Goal: Task Accomplishment & Management: Complete application form

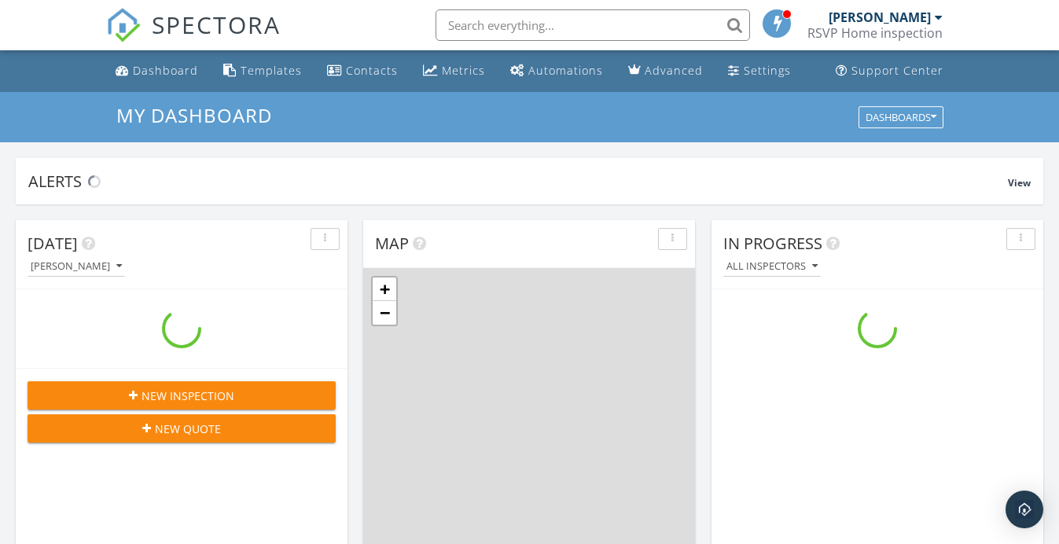
scroll to position [1431, 1059]
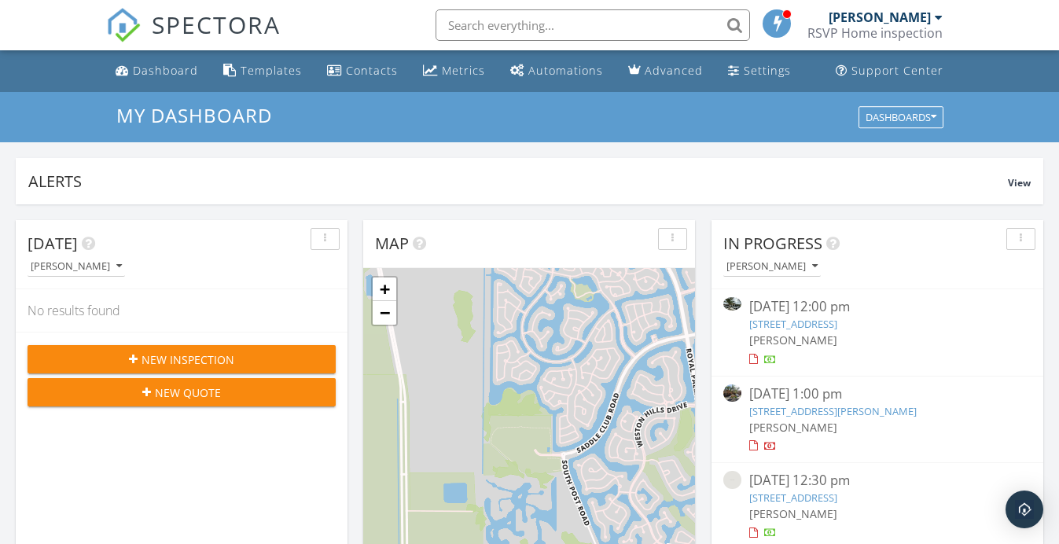
click at [816, 495] on link "[STREET_ADDRESS]" at bounding box center [793, 497] width 88 height 14
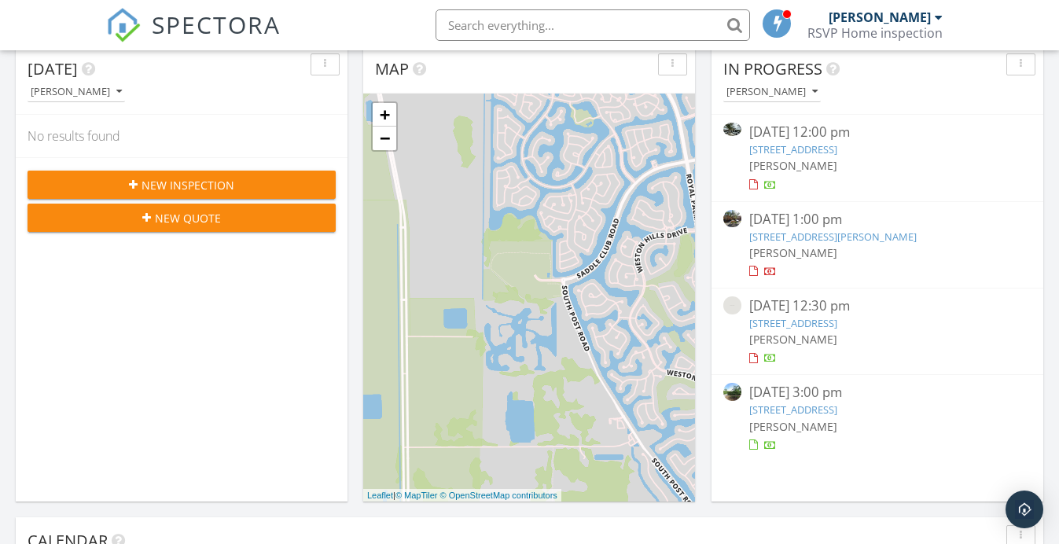
scroll to position [182, 0]
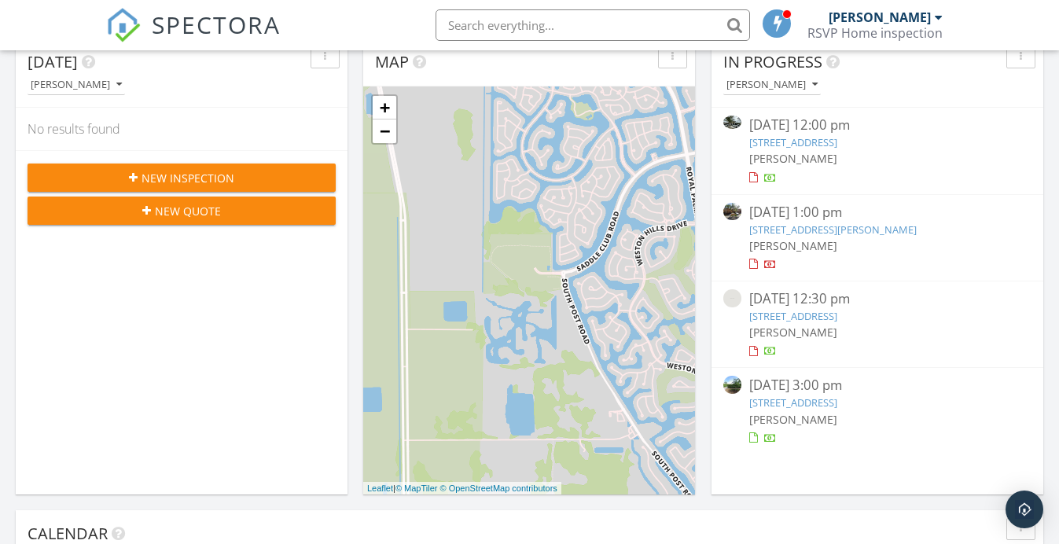
click at [803, 402] on link "575 W 50th St, Miami Beach, FL 33140" at bounding box center [793, 402] width 88 height 14
click at [803, 402] on link "[STREET_ADDRESS]" at bounding box center [793, 402] width 88 height 14
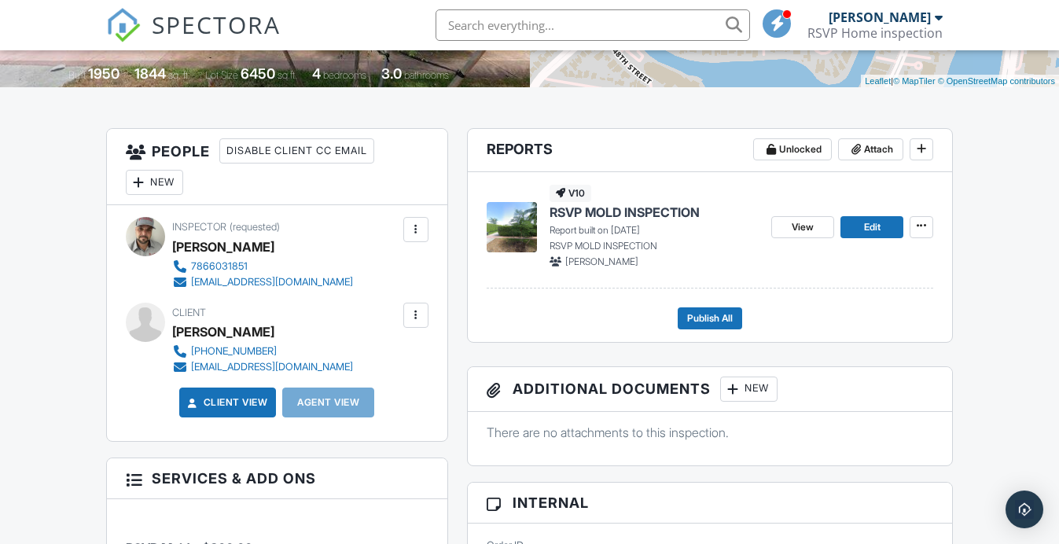
scroll to position [333, 0]
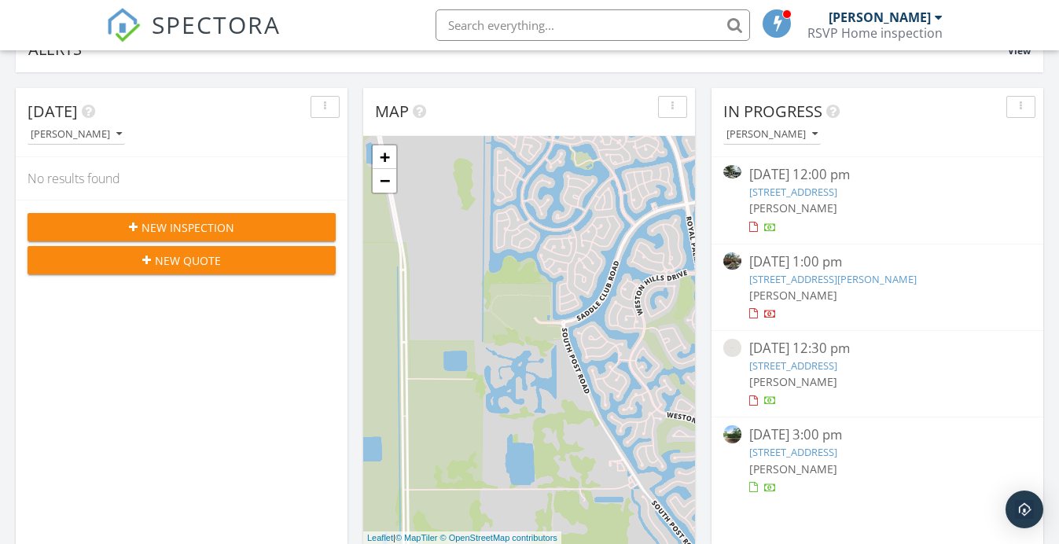
scroll to position [193, 0]
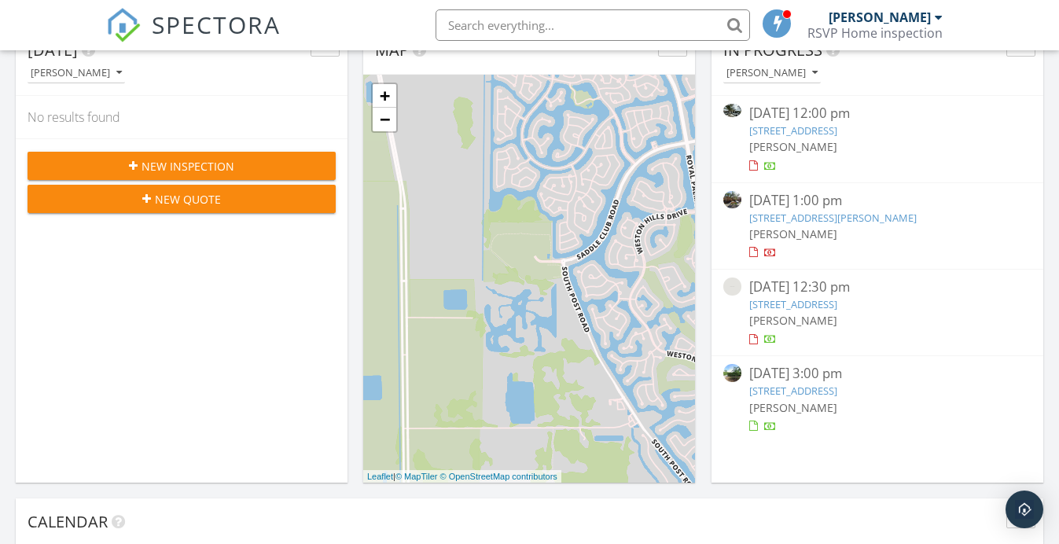
click at [790, 214] on link "[STREET_ADDRESS][PERSON_NAME]" at bounding box center [832, 218] width 167 height 14
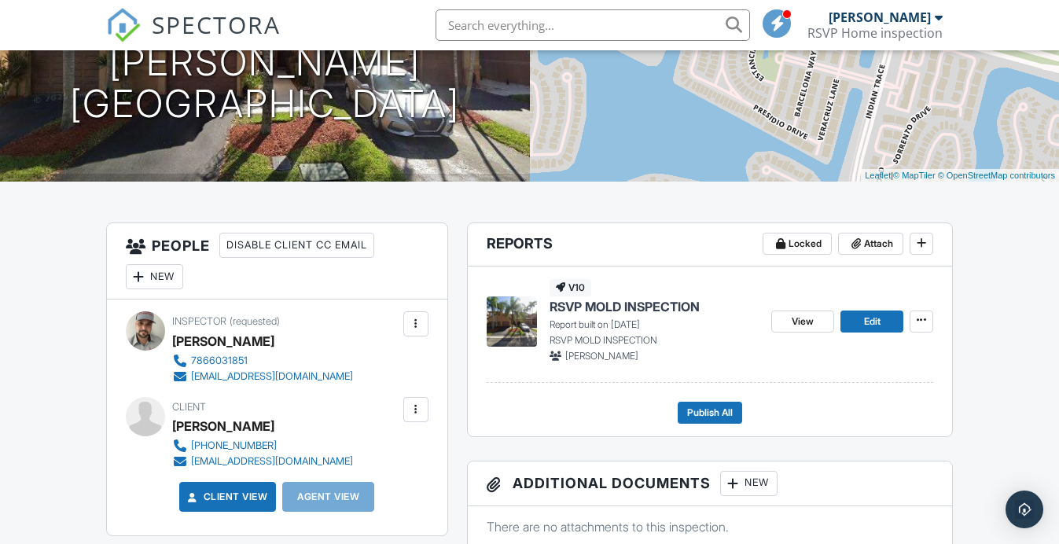
scroll to position [240, 0]
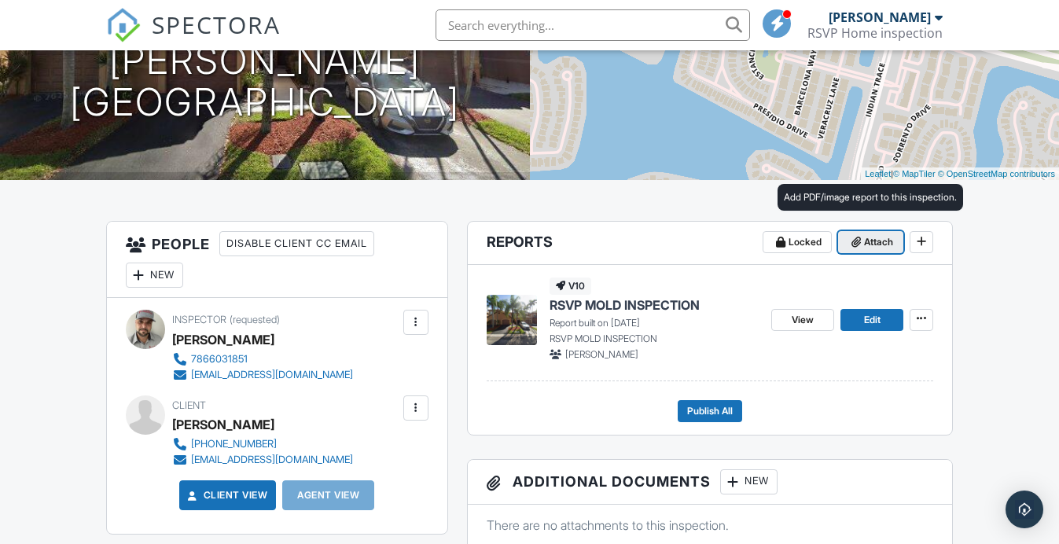
click at [878, 237] on span "Attach" at bounding box center [878, 242] width 29 height 16
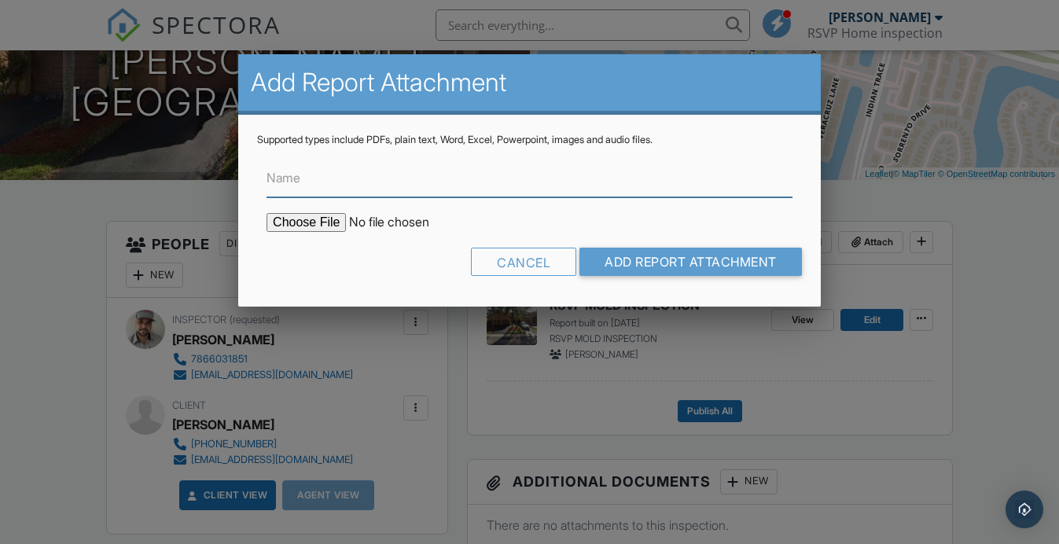
click at [379, 180] on input "Name" at bounding box center [529, 178] width 526 height 39
type input "Lab Results"
click at [285, 211] on form "Name Lab Results Cancel Add Report Attachment" at bounding box center [529, 216] width 545 height 141
click at [292, 227] on input "file" at bounding box center [399, 222] width 267 height 19
type input "C:\fakepath\RSVPFL2-1896246.pdf"
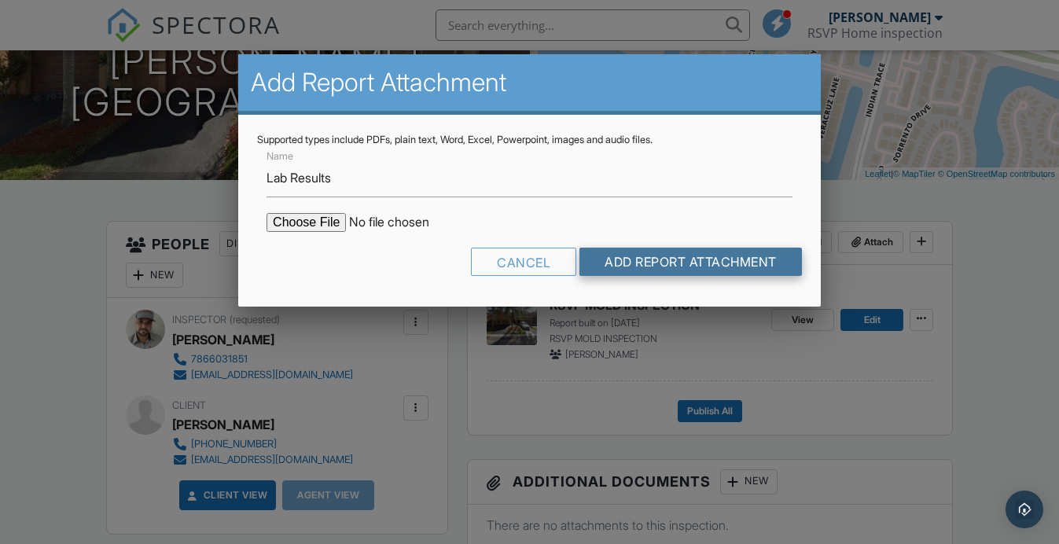
click at [640, 260] on input "Add Report Attachment" at bounding box center [690, 262] width 222 height 28
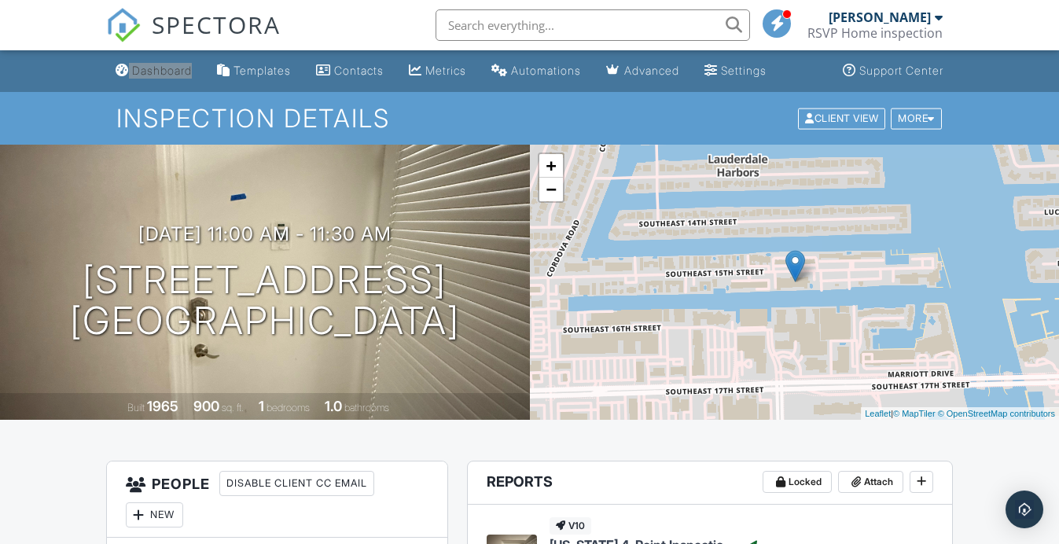
drag, startPoint x: 151, startPoint y: 73, endPoint x: 272, endPoint y: 4, distance: 139.4
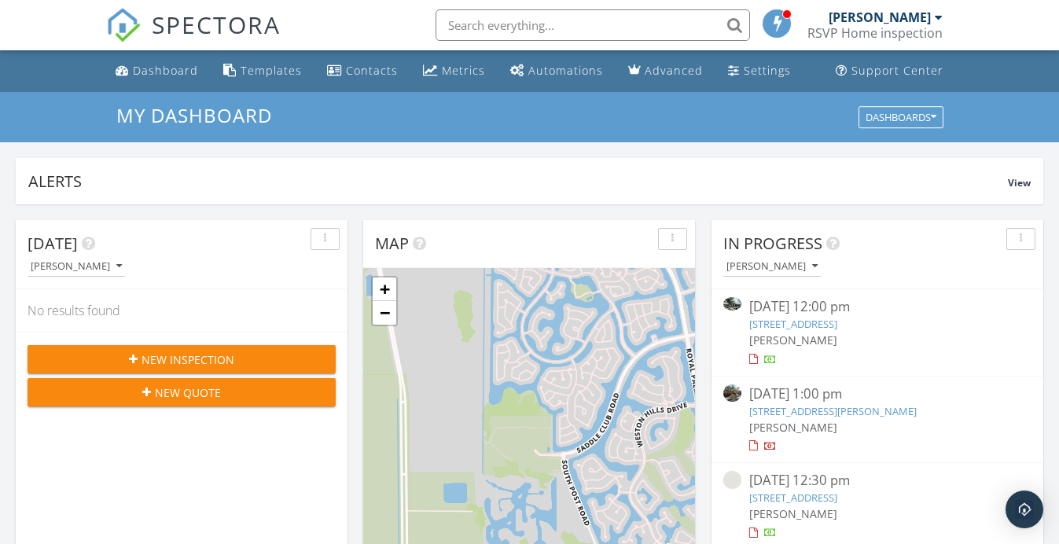
click at [198, 352] on span "New Inspection" at bounding box center [187, 359] width 93 height 17
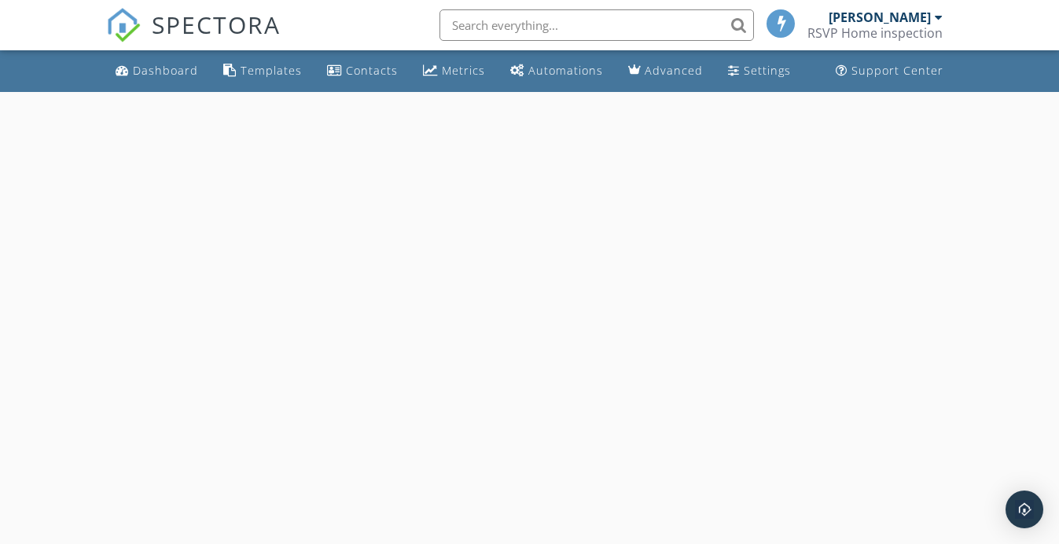
select select "8"
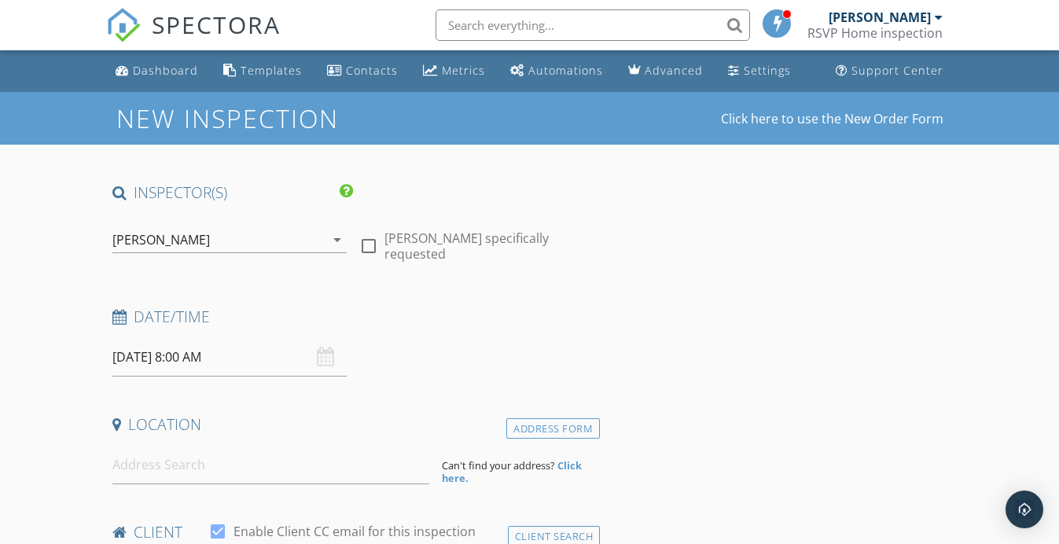
click at [372, 234] on div at bounding box center [368, 246] width 27 height 27
checkbox input "true"
click at [298, 361] on input "09/29/2025 8:00 AM" at bounding box center [229, 357] width 234 height 39
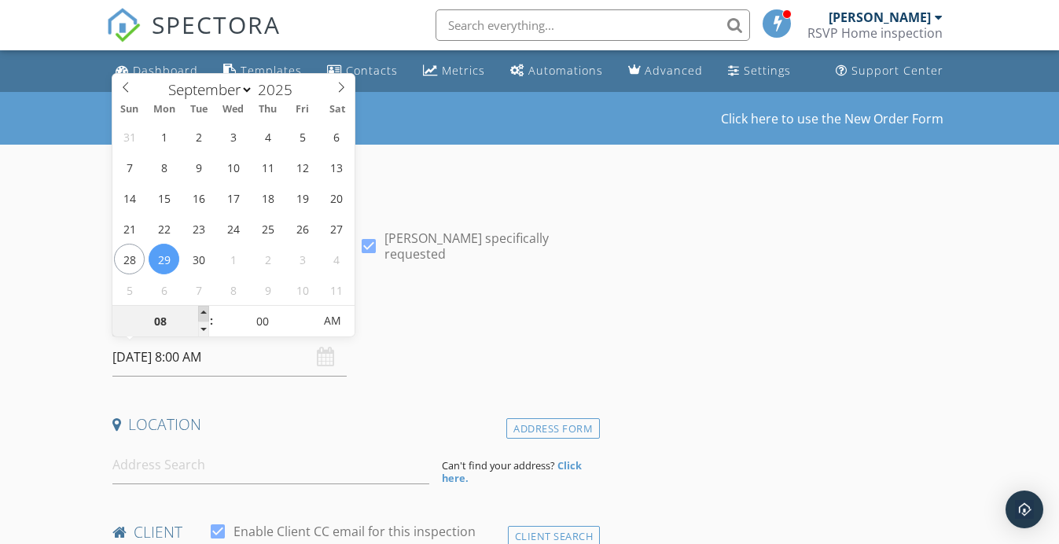
type input "09"
type input "[DATE] 9:00 AM"
click at [204, 312] on span at bounding box center [203, 314] width 11 height 16
click at [159, 474] on input at bounding box center [270, 465] width 317 height 39
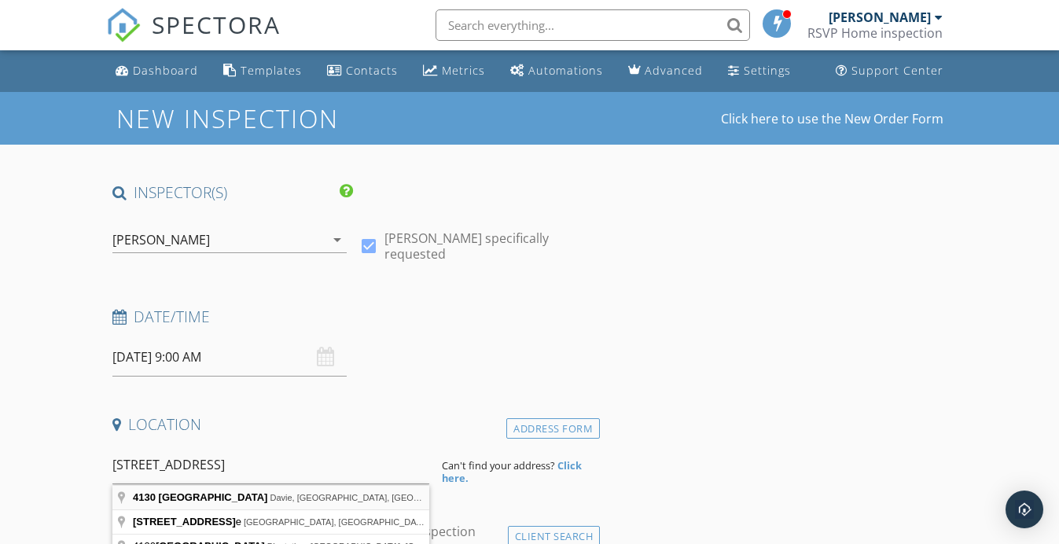
type input "4130 Southwest 61st Avenue, Davie, FL, USA"
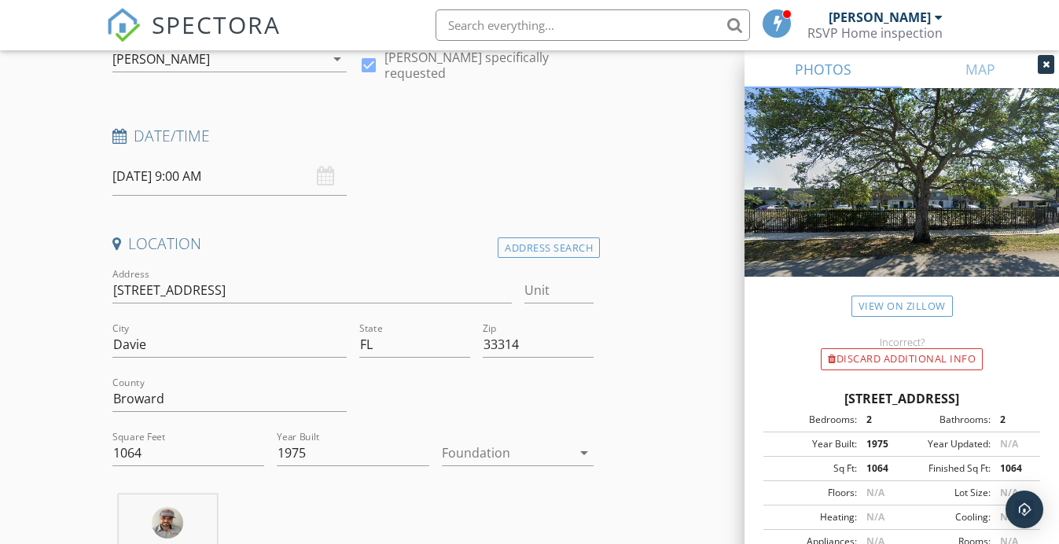
scroll to position [270, 0]
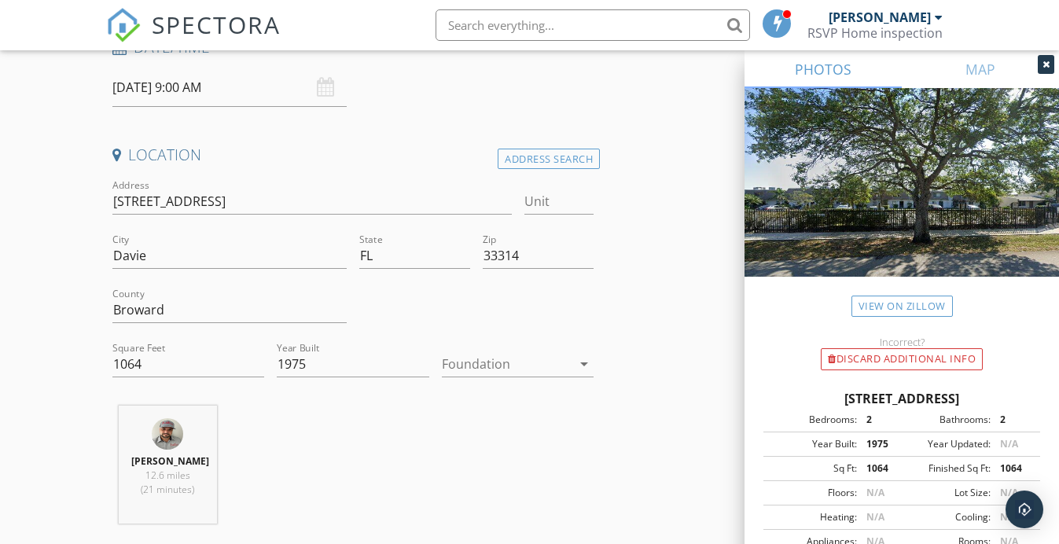
click at [523, 362] on div at bounding box center [507, 363] width 130 height 25
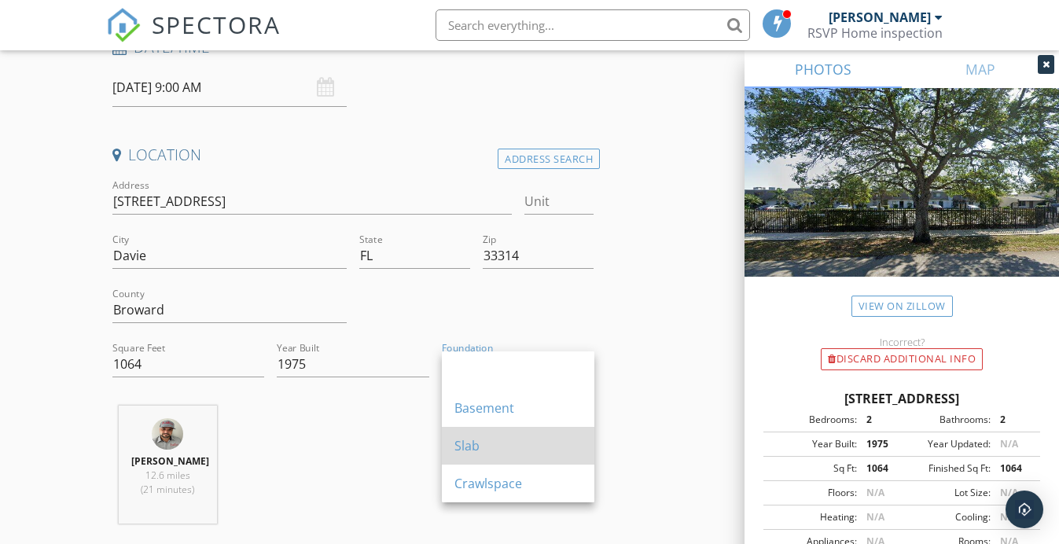
click at [462, 438] on div "Slab" at bounding box center [517, 445] width 127 height 19
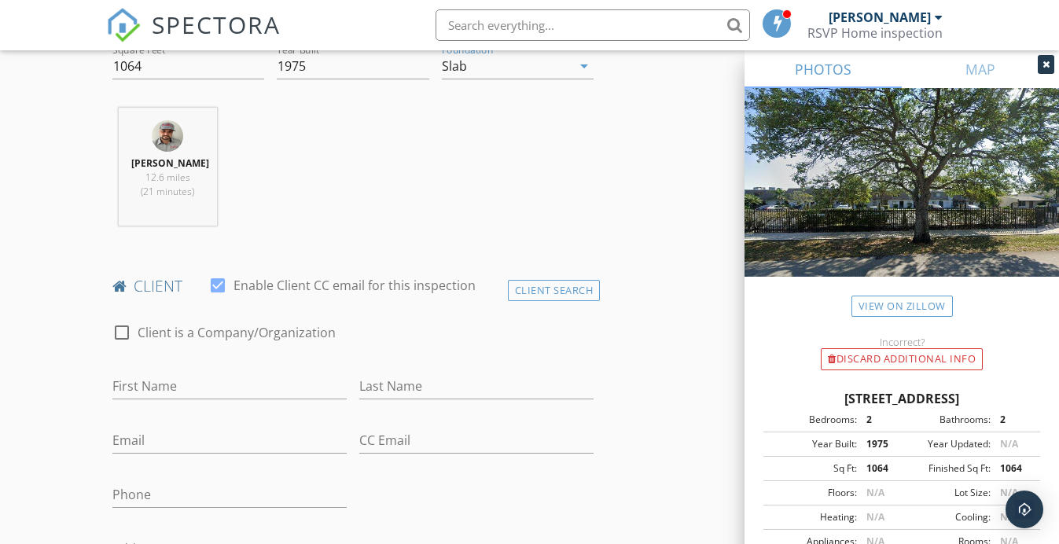
scroll to position [571, 0]
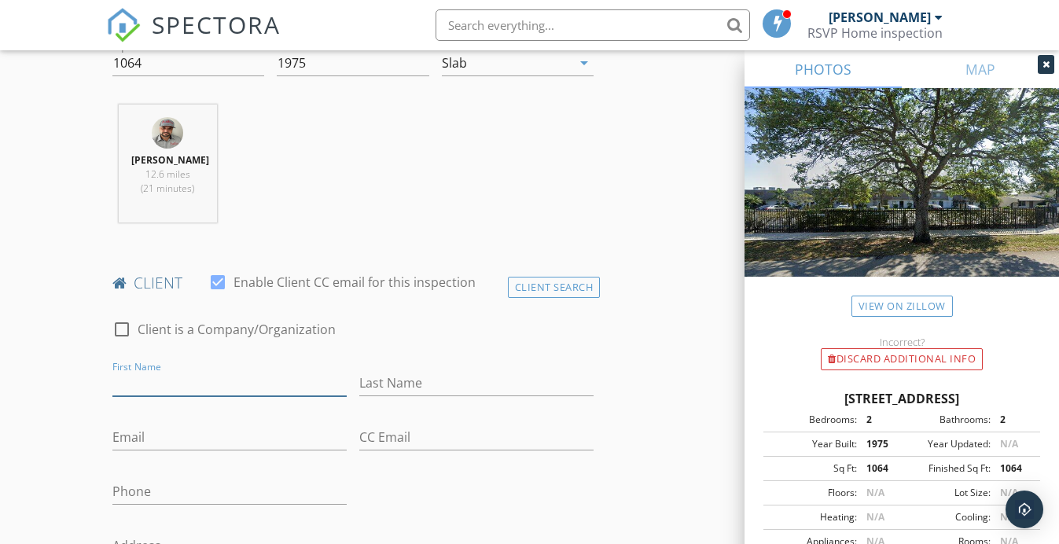
click at [150, 377] on input "First Name" at bounding box center [229, 383] width 234 height 26
type input "[PERSON_NAME]"
type input "P"
type input "[PERSON_NAME]"
click at [157, 439] on input "Email" at bounding box center [229, 437] width 234 height 26
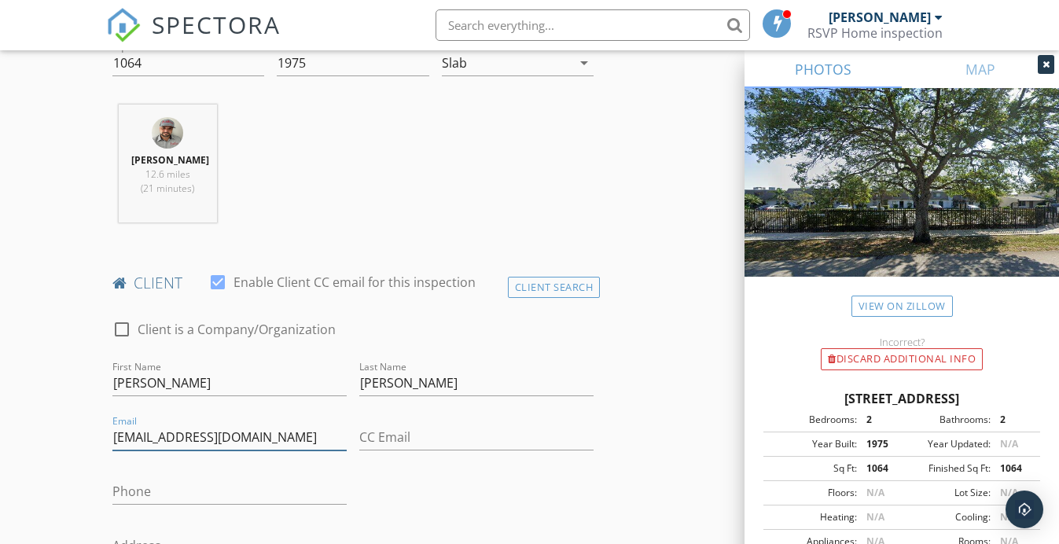
type input "[EMAIL_ADDRESS][DOMAIN_NAME]"
click at [140, 486] on input "Phone" at bounding box center [229, 492] width 234 height 26
type input "[PHONE_NUMBER]"
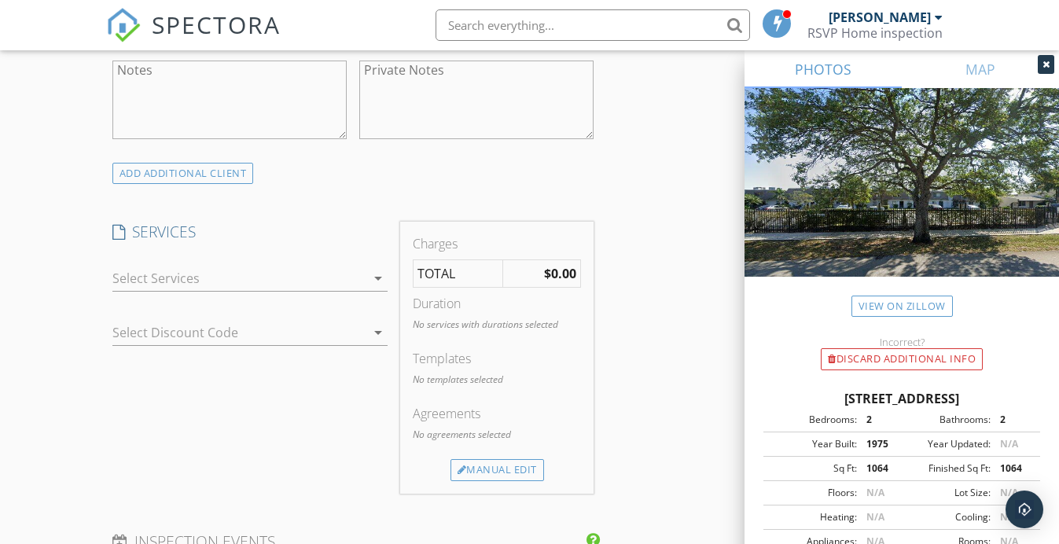
scroll to position [1160, 0]
click at [175, 288] on div at bounding box center [239, 277] width 254 height 25
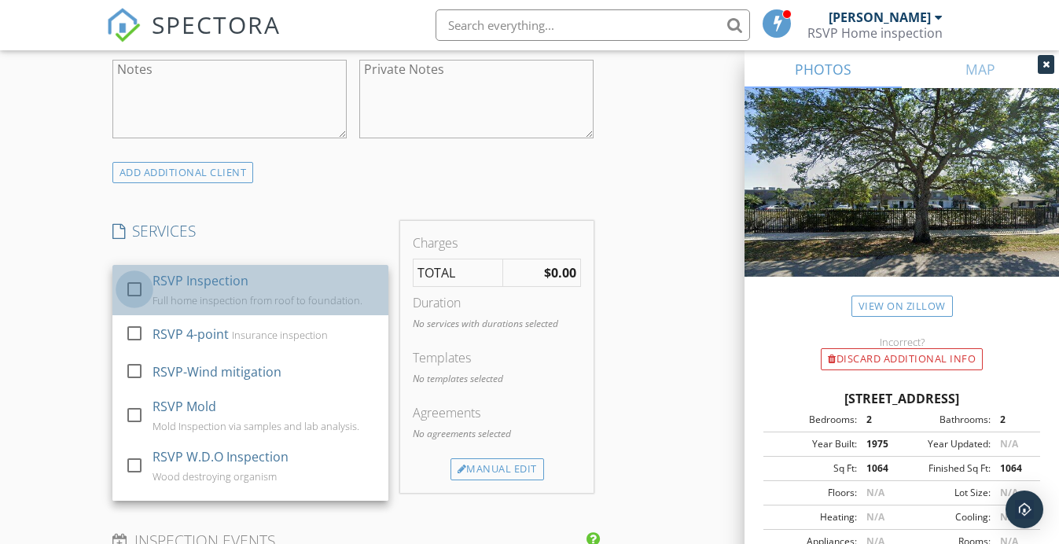
click at [134, 292] on div at bounding box center [134, 289] width 27 height 27
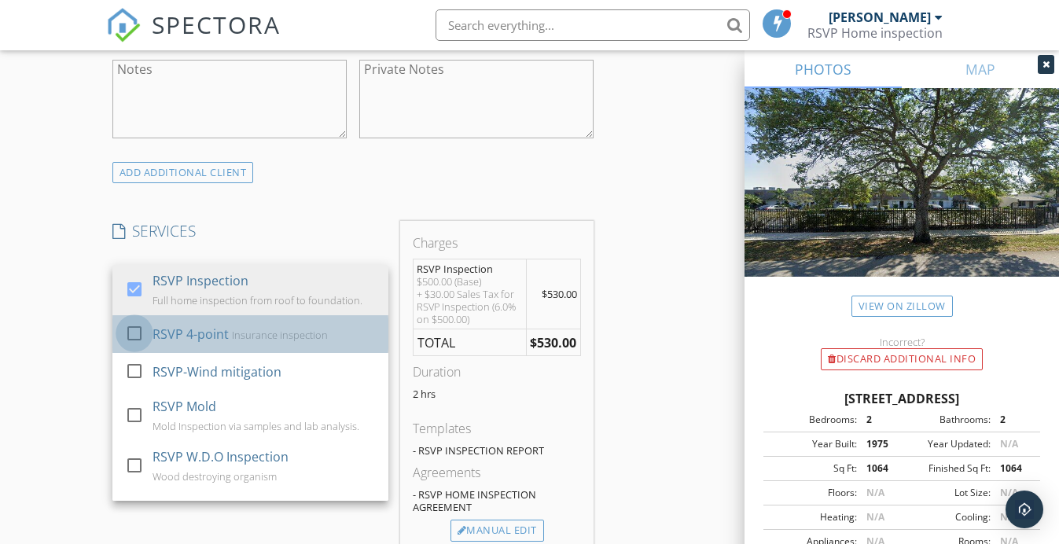
click at [134, 325] on div at bounding box center [134, 333] width 27 height 27
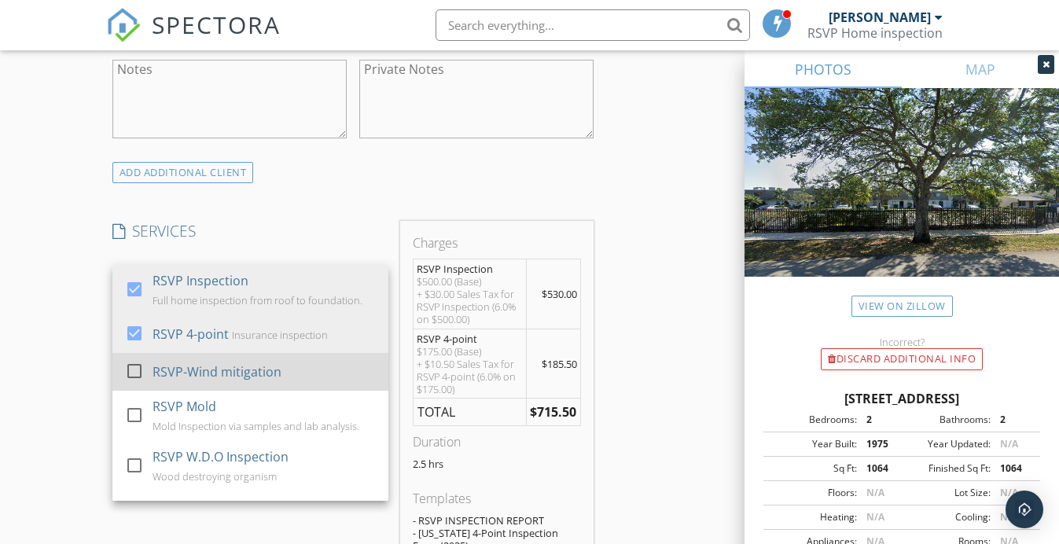
click at [134, 375] on div at bounding box center [134, 371] width 27 height 27
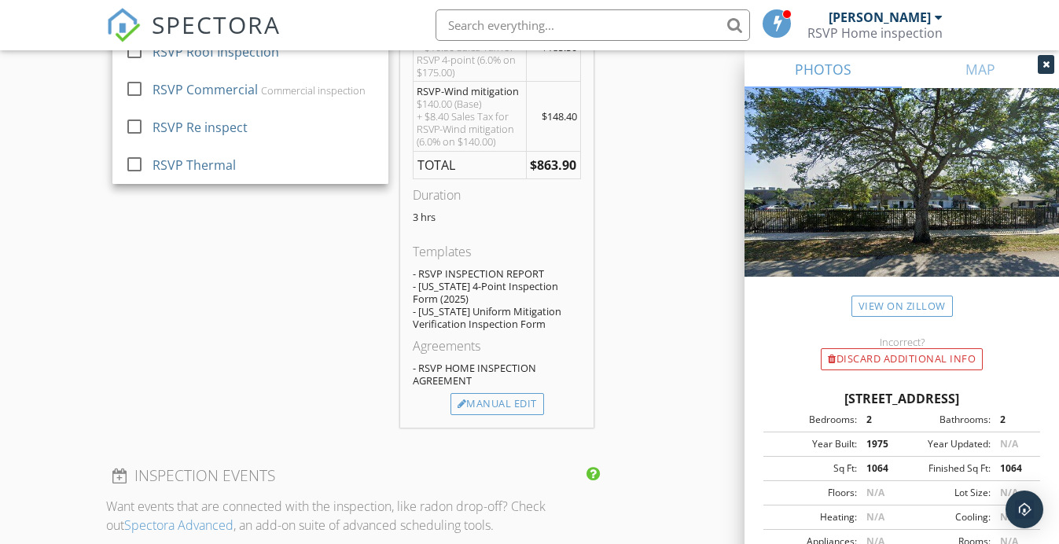
scroll to position [1480, 0]
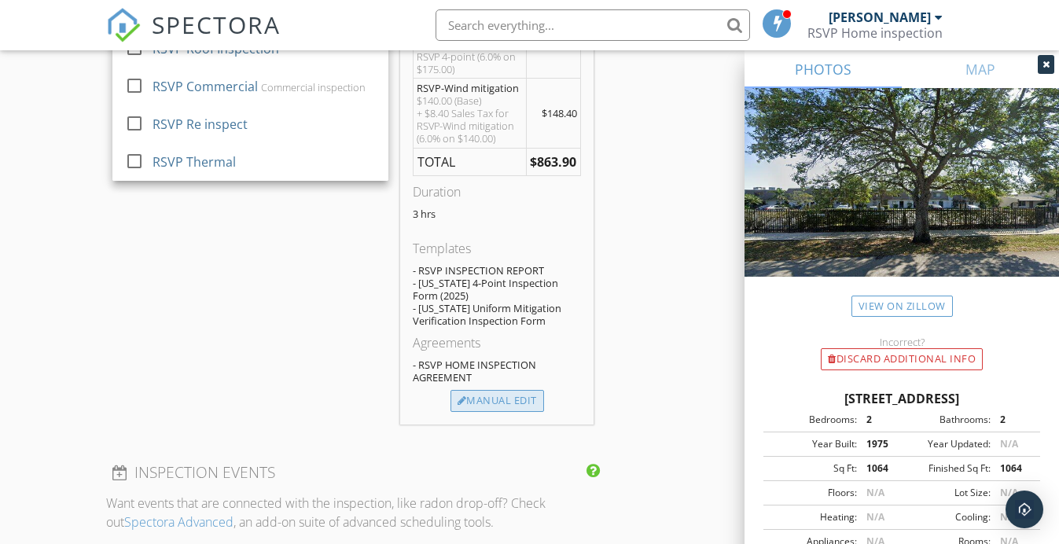
click at [490, 400] on div "Manual Edit" at bounding box center [497, 401] width 94 height 22
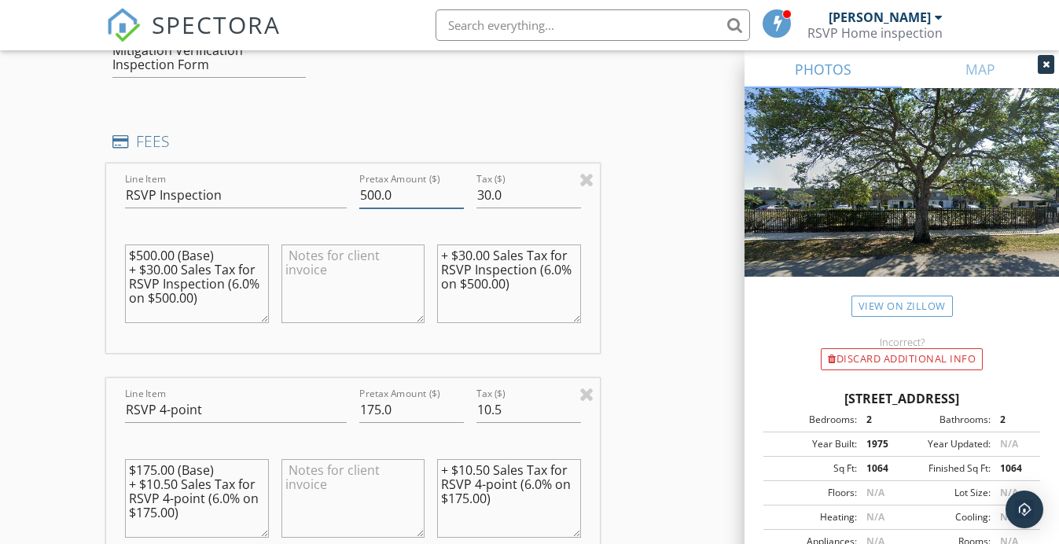
click at [398, 195] on input "500.0" at bounding box center [411, 195] width 105 height 26
type input "5"
type input "300"
click at [529, 197] on input "30.0" at bounding box center [528, 195] width 105 height 26
type input "3"
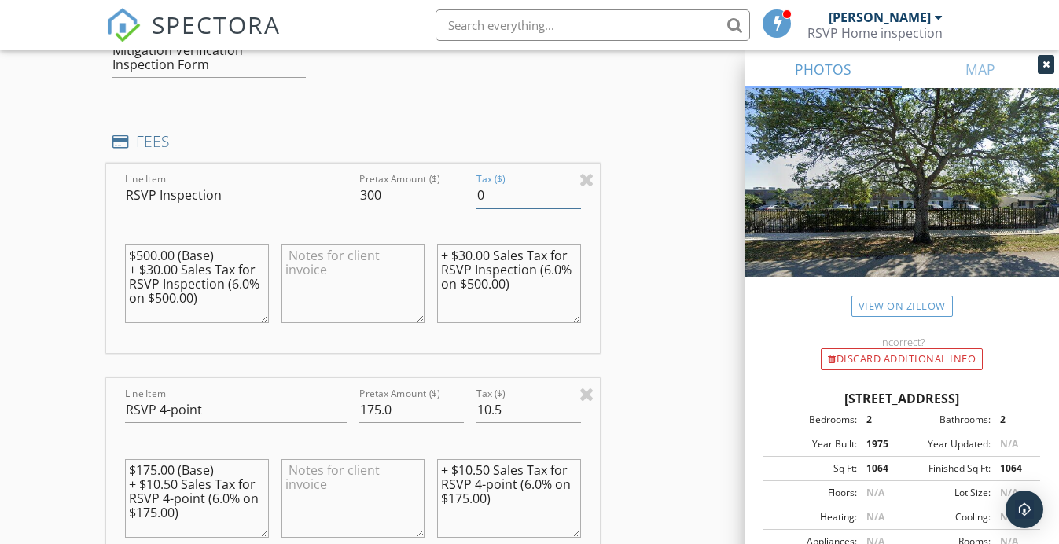
type input "0"
click at [332, 251] on textarea at bounding box center [353, 283] width 144 height 79
drag, startPoint x: 353, startPoint y: 271, endPoint x: 259, endPoint y: 249, distance: 96.8
click at [259, 249] on div "Line Item RSVP Inspection Pretax Amount ($) 300 Tax ($) 0 $500.00 (Base) + $30.…" at bounding box center [353, 257] width 494 height 189
type textarea "Realtor referral discount."
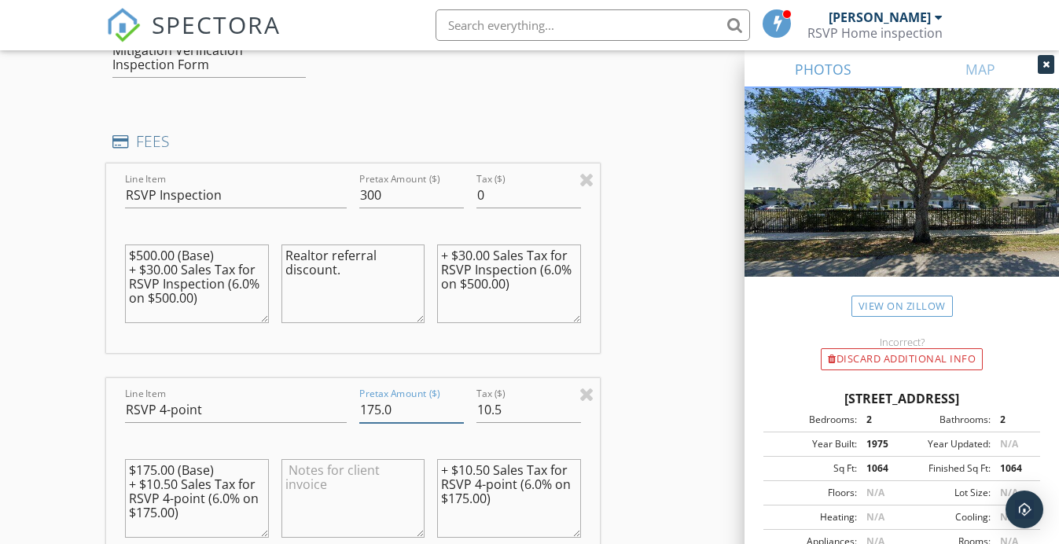
click at [403, 408] on input "175.0" at bounding box center [411, 410] width 105 height 26
type input "1"
type input "25"
click at [508, 405] on input "10.5" at bounding box center [528, 410] width 105 height 26
type input "1"
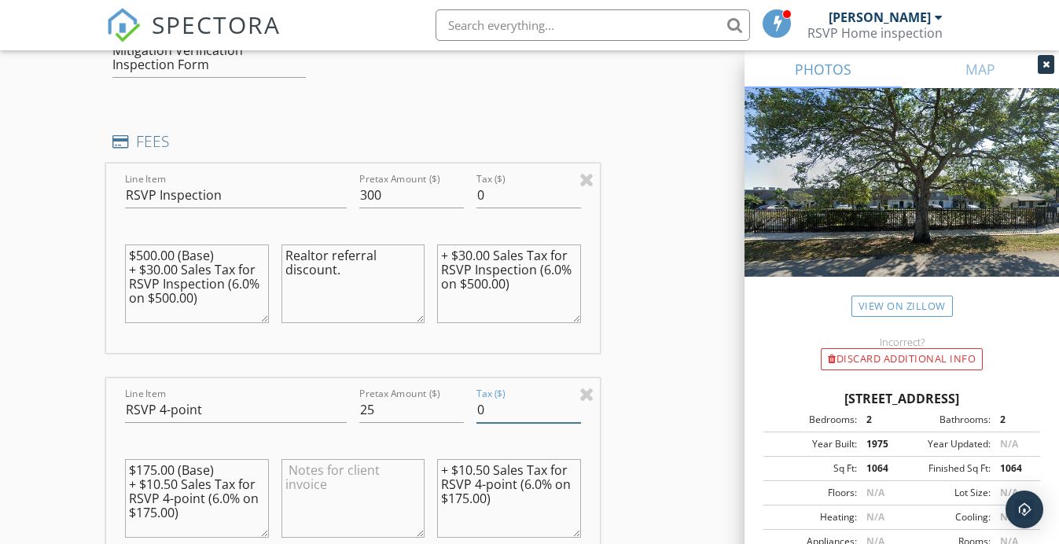
type input "0"
paste textarea "Realtor referral discount."
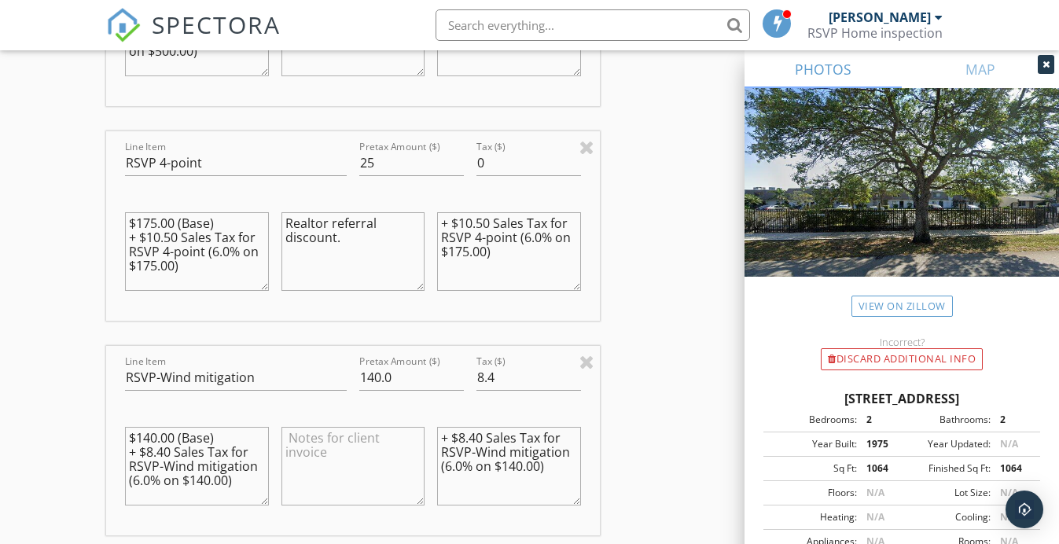
scroll to position [1746, 0]
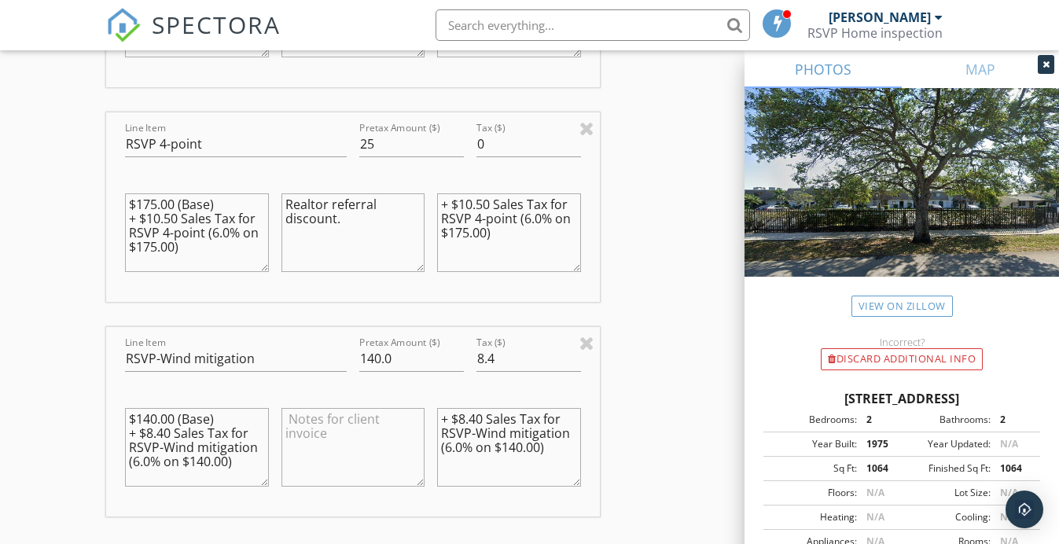
type textarea "Realtor referral discount."
drag, startPoint x: 404, startPoint y: 355, endPoint x: 318, endPoint y: 352, distance: 85.7
click at [318, 352] on div "Line Item RSVP-Wind mitigation Pretax Amount ($) 140.0 Tax ($) 8.4 $140.00 (Bas…" at bounding box center [353, 421] width 494 height 189
type input "25"
click at [509, 357] on input "8.4" at bounding box center [528, 359] width 105 height 26
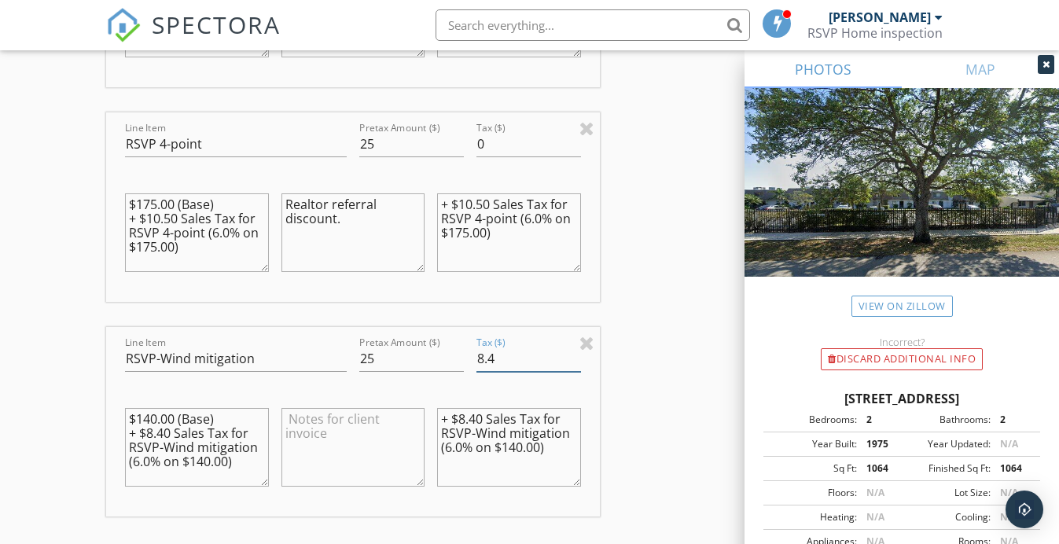
type input "8"
type input "0"
click at [312, 417] on textarea at bounding box center [353, 447] width 144 height 79
paste textarea "Realtor referral discount."
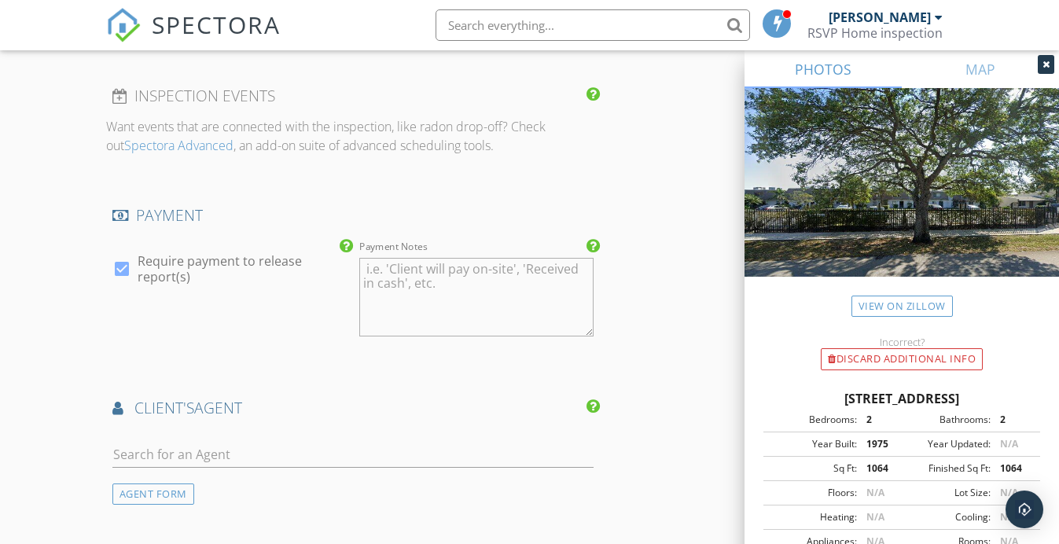
scroll to position [3123, 0]
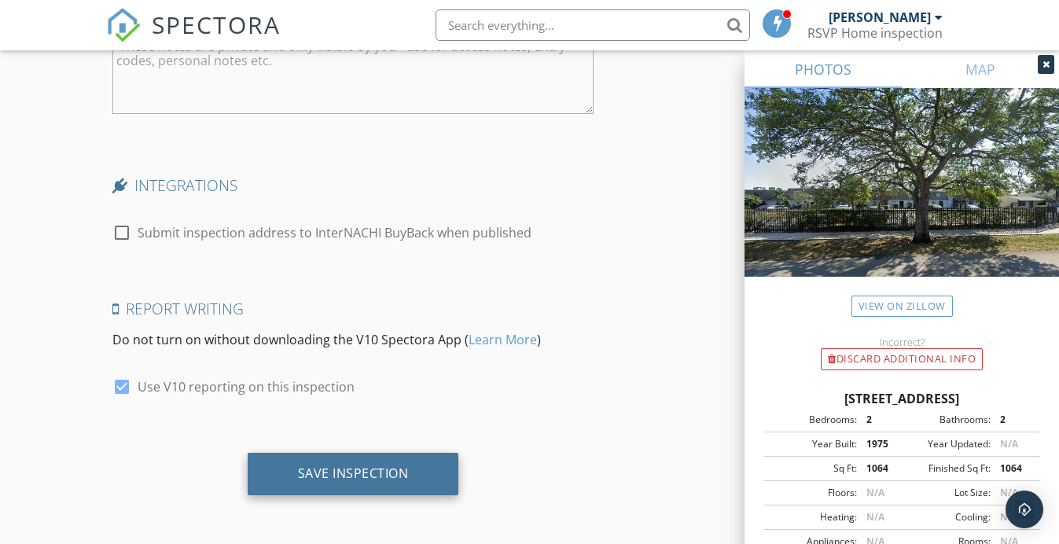
type textarea "Realtor referral discount."
click at [347, 466] on div "Save Inspection" at bounding box center [353, 473] width 111 height 16
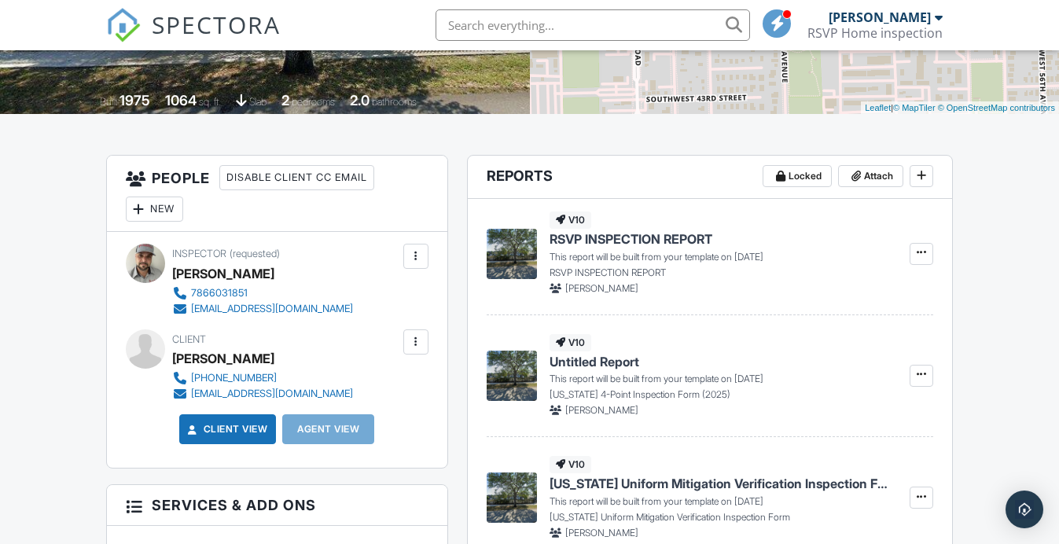
scroll to position [310, 0]
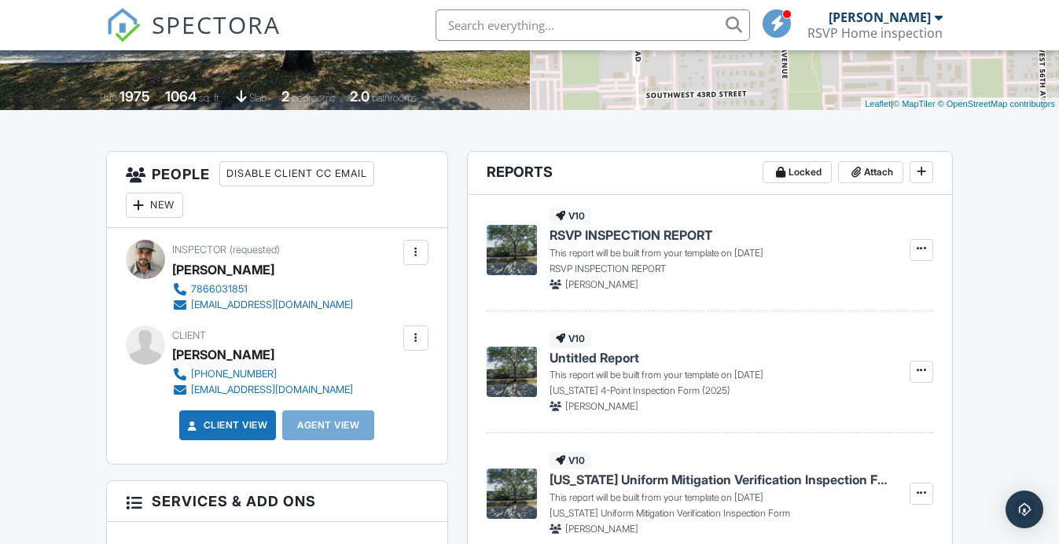
click at [161, 204] on div "New" at bounding box center [154, 205] width 57 height 25
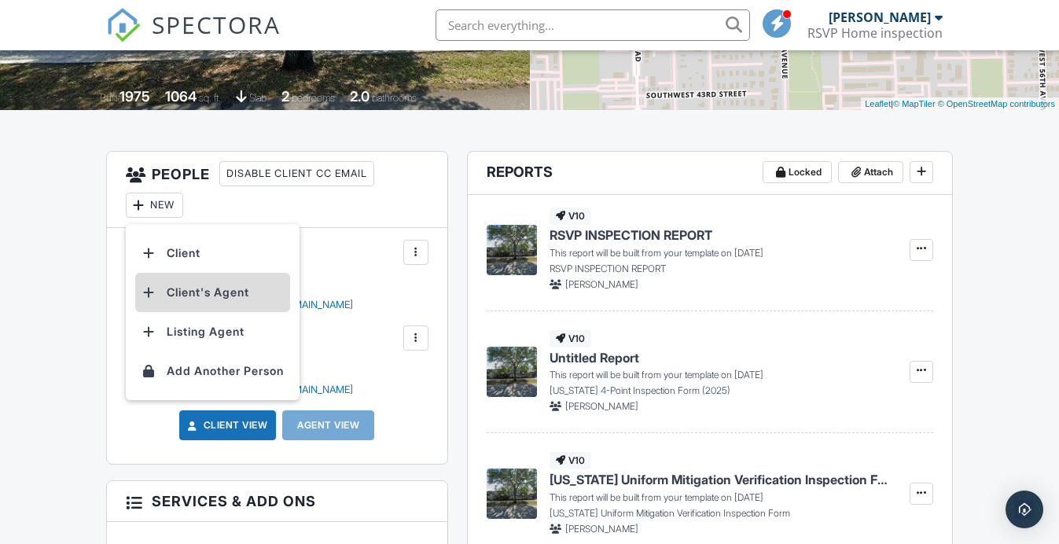
click at [188, 293] on li "Client's Agent" at bounding box center [212, 292] width 155 height 39
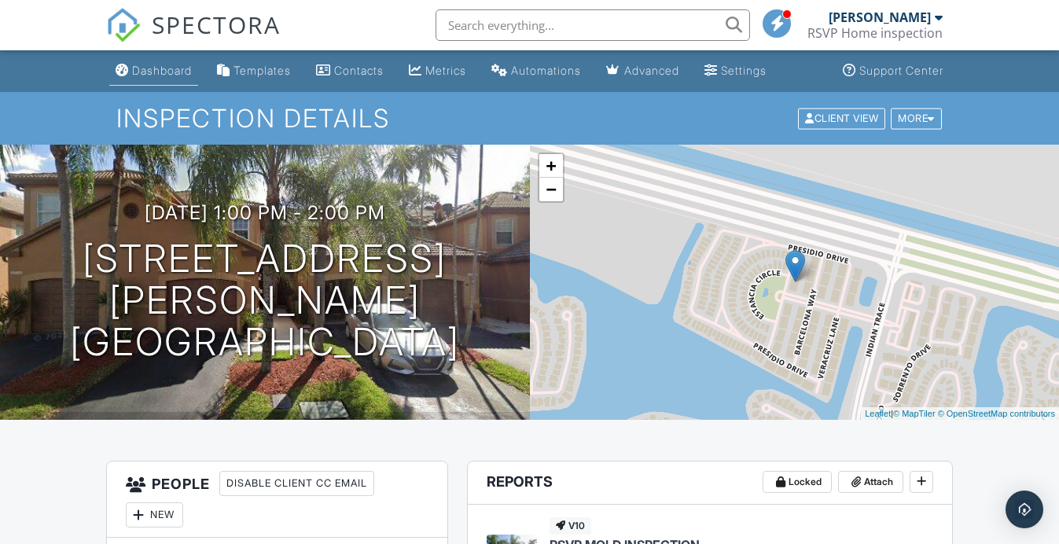
click at [160, 68] on div "Dashboard" at bounding box center [162, 70] width 60 height 13
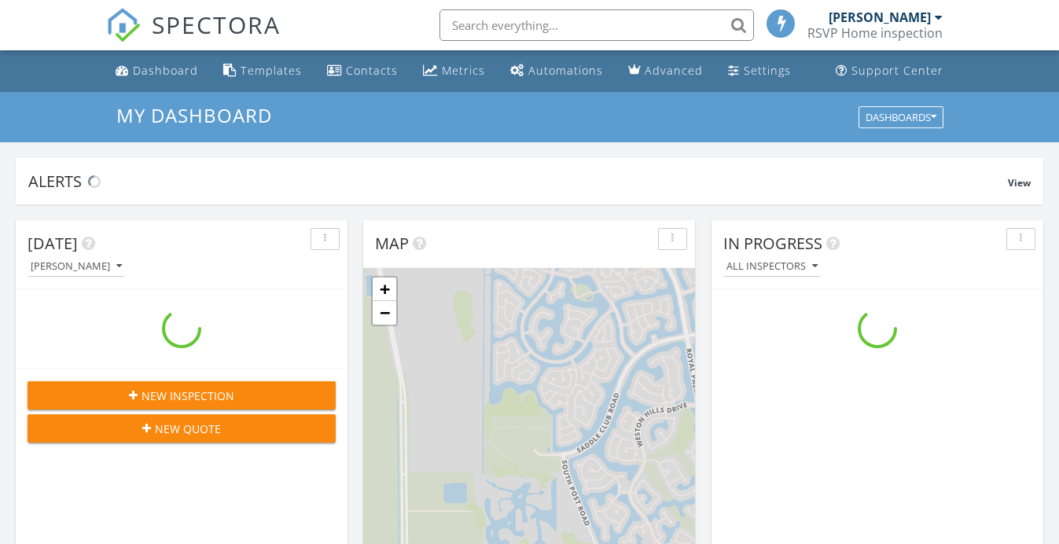
scroll to position [1431, 1059]
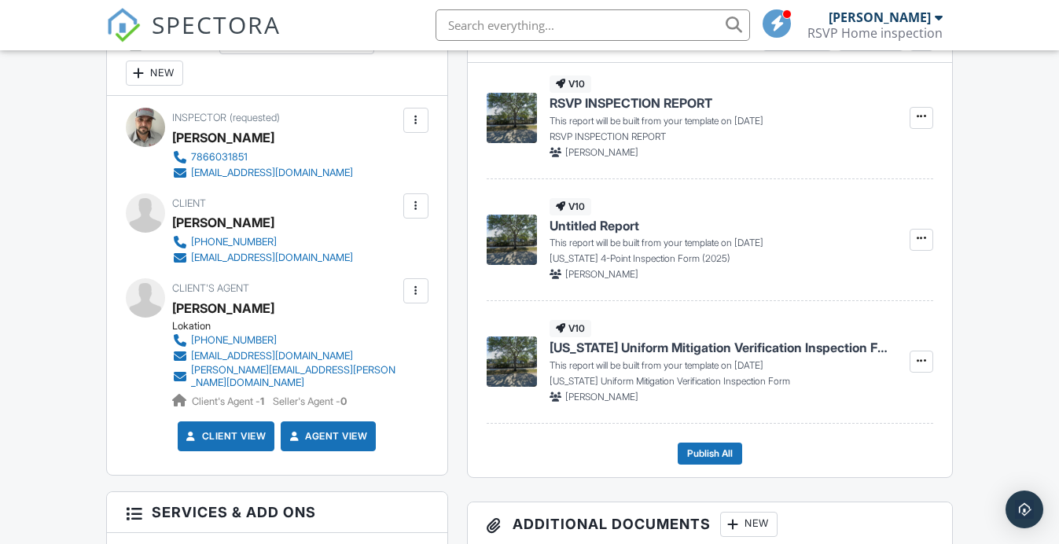
scroll to position [444, 0]
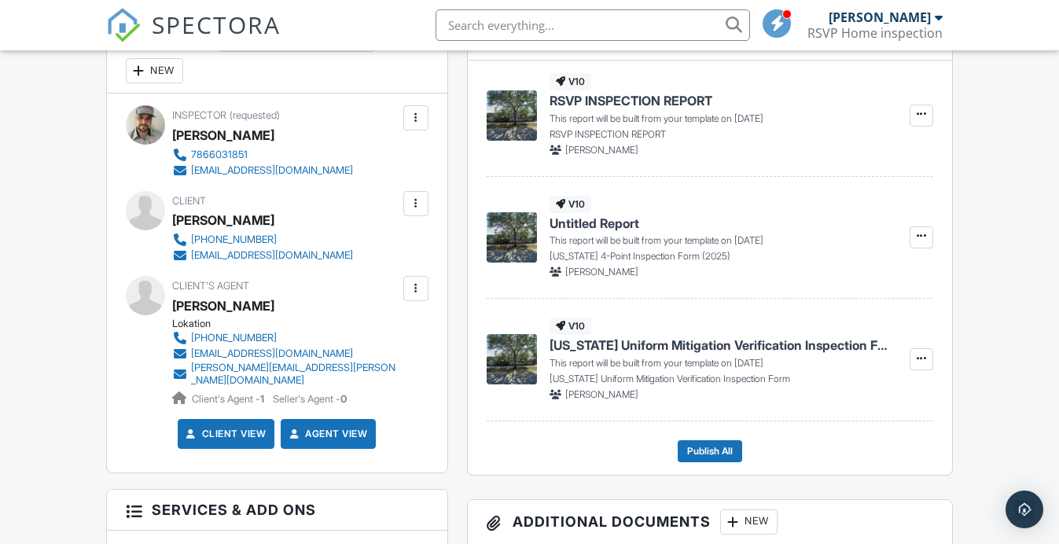
click at [412, 278] on div at bounding box center [415, 288] width 25 height 25
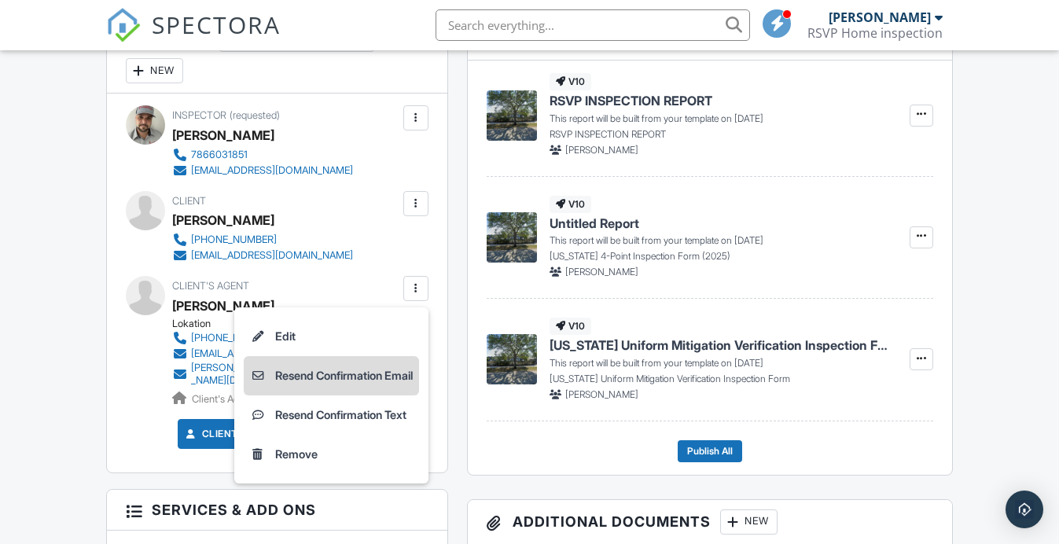
click at [270, 376] on li "Resend Confirmation Email" at bounding box center [331, 375] width 175 height 39
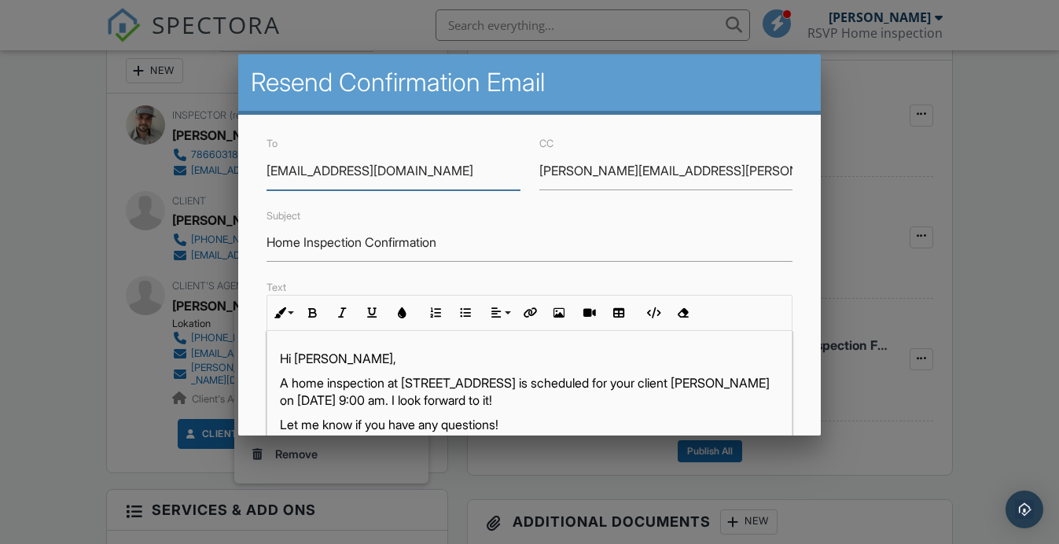
scroll to position [391, 0]
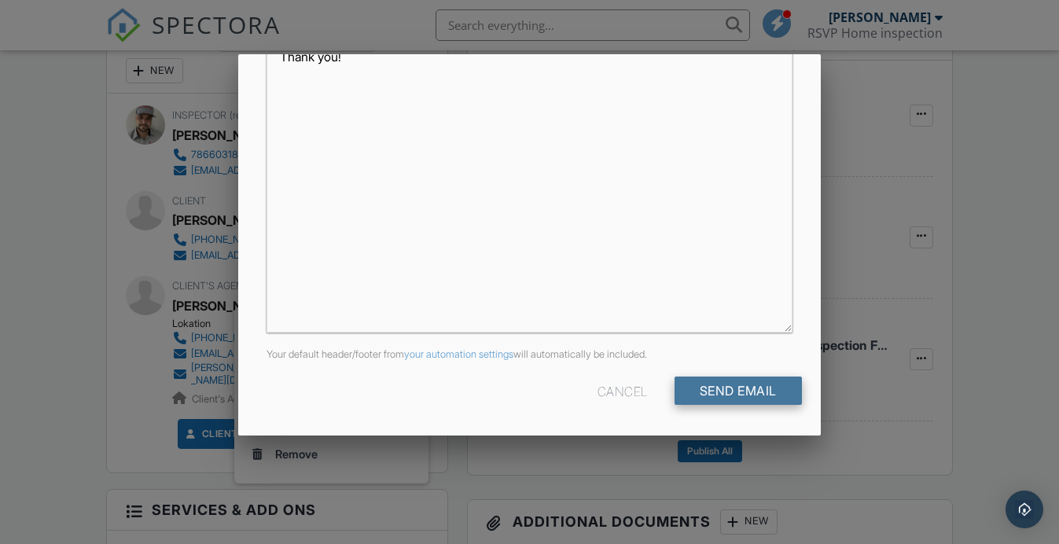
click at [743, 384] on input "Send Email" at bounding box center [737, 390] width 127 height 28
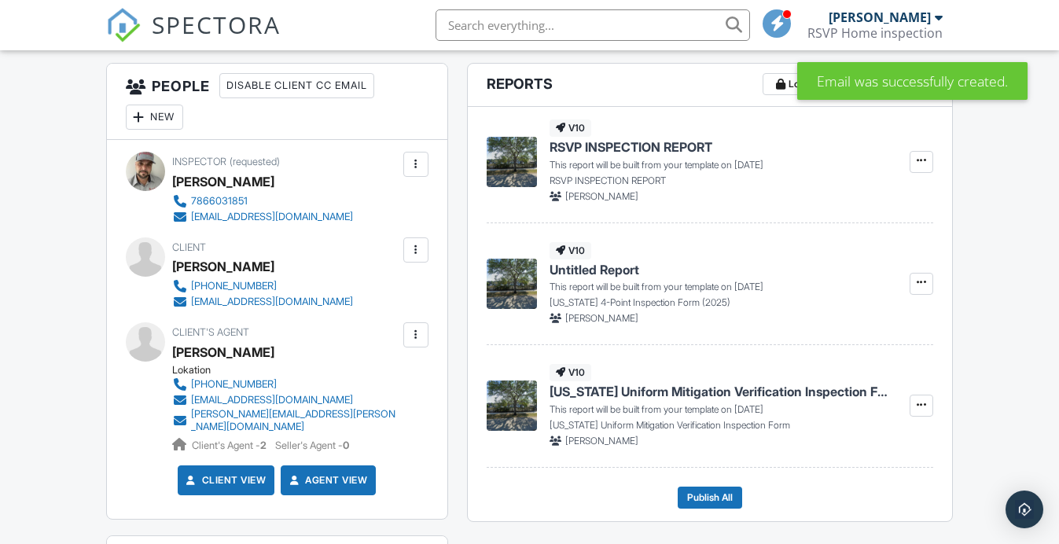
scroll to position [419, 0]
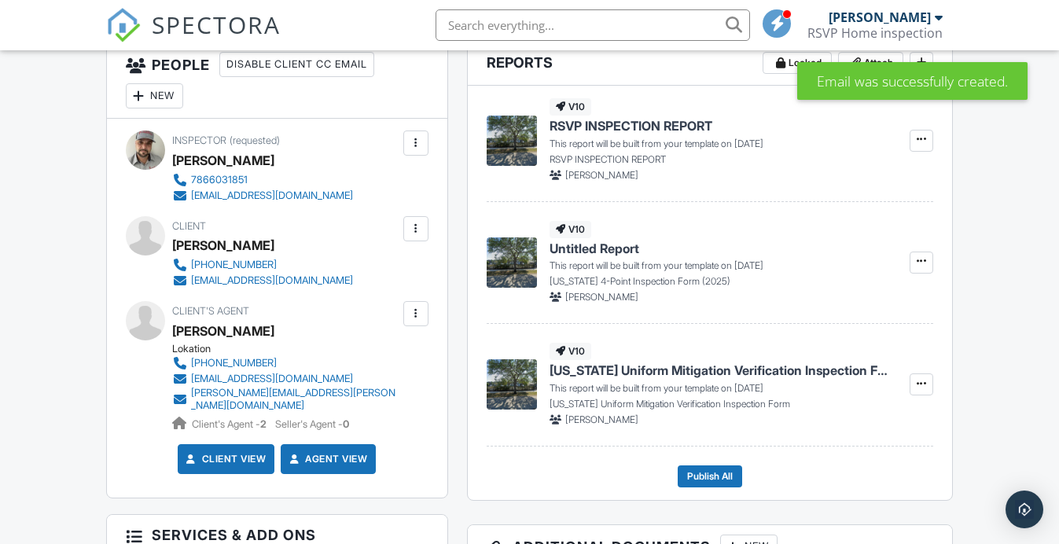
click at [422, 310] on div at bounding box center [416, 314] width 16 height 16
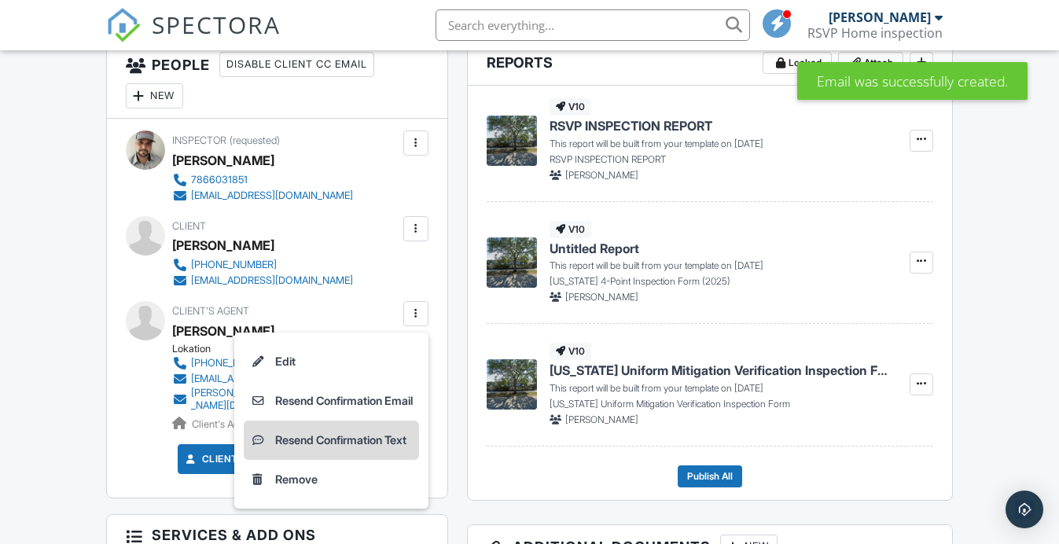
click at [314, 439] on li "Resend Confirmation Text" at bounding box center [331, 439] width 175 height 39
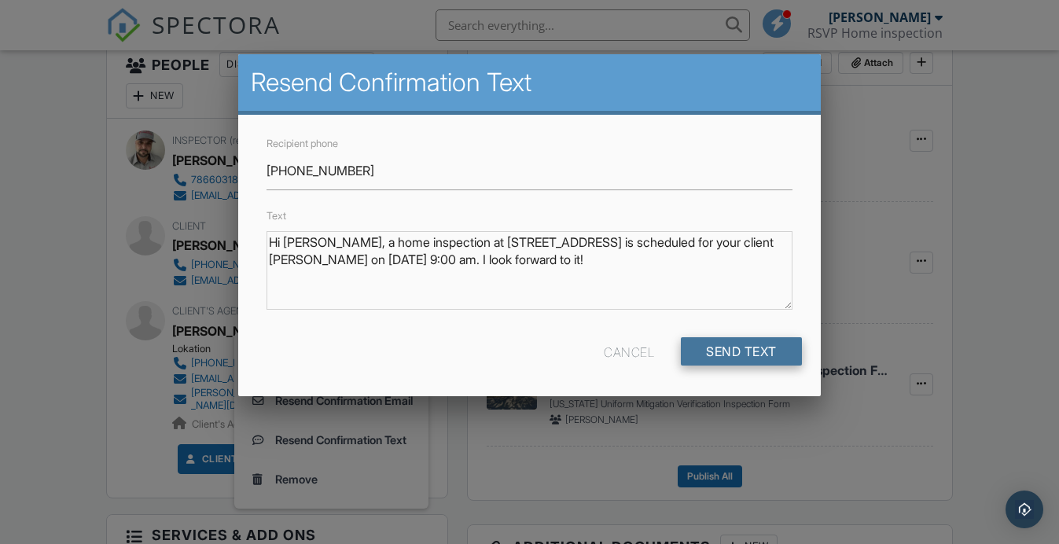
click at [724, 348] on input "Send Text" at bounding box center [741, 351] width 121 height 28
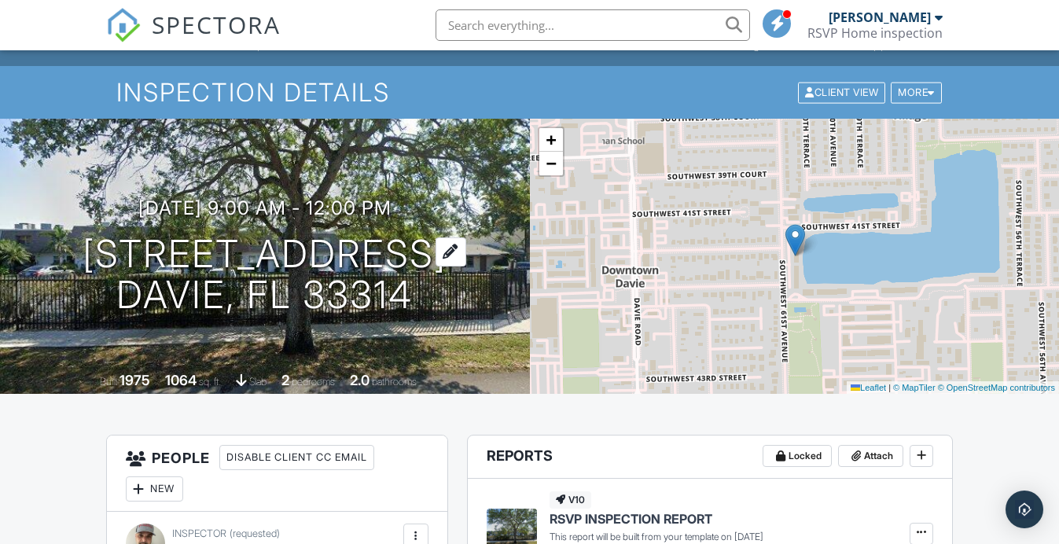
scroll to position [28, 0]
